Goal: Find specific page/section: Find specific page/section

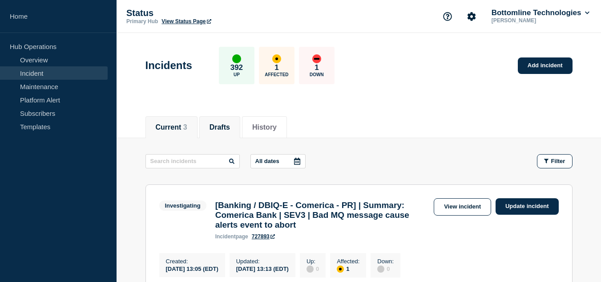
click at [225, 125] on button "Drafts" at bounding box center [219, 127] width 20 height 8
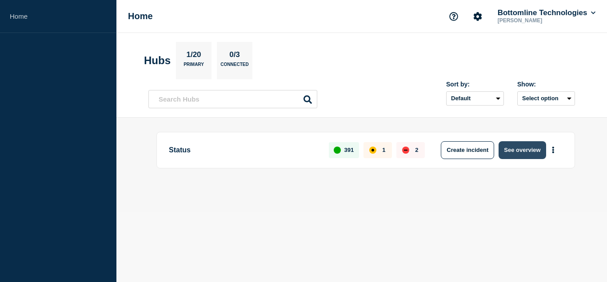
click at [526, 149] on button "See overview" at bounding box center [522, 150] width 47 height 18
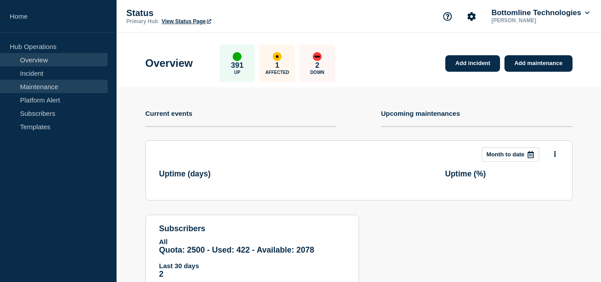
click at [50, 86] on link "Maintenance" at bounding box center [54, 86] width 108 height 13
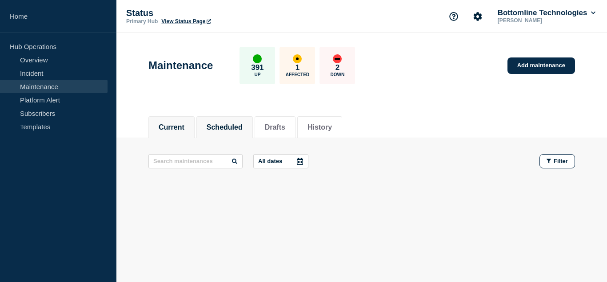
click at [243, 123] on button "Scheduled" at bounding box center [225, 127] width 36 height 8
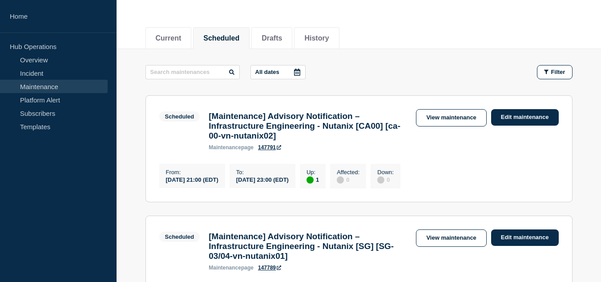
scroll to position [178, 0]
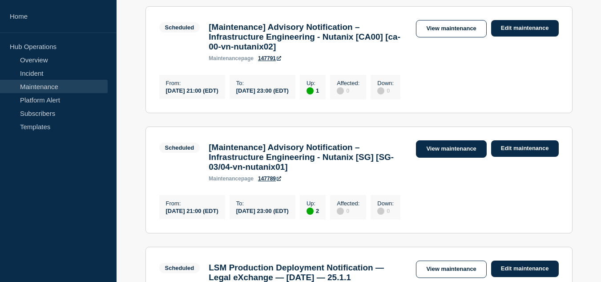
click at [429, 156] on link "View maintenance" at bounding box center [451, 148] width 70 height 17
